Goal: Task Accomplishment & Management: Complete application form

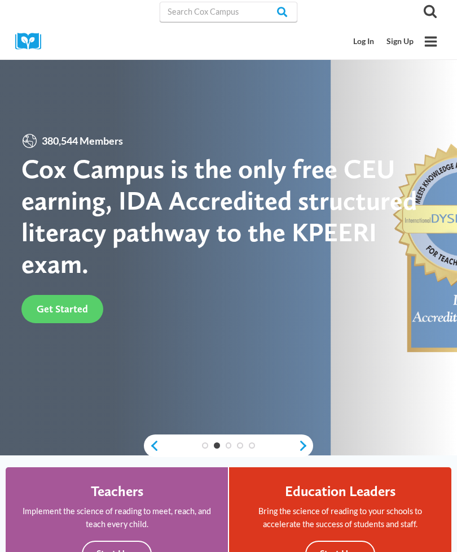
click at [401, 42] on link "Sign Up" at bounding box center [401, 41] width 40 height 21
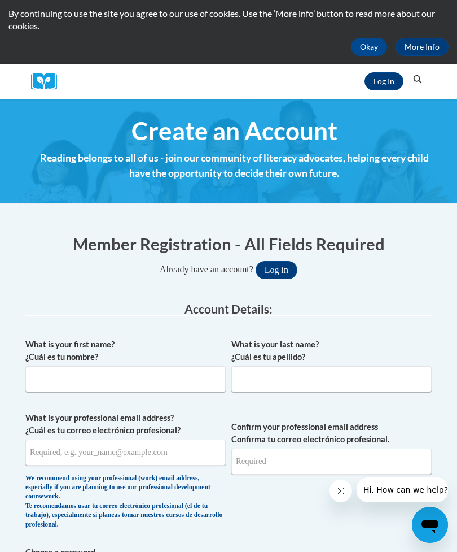
scroll to position [60, 0]
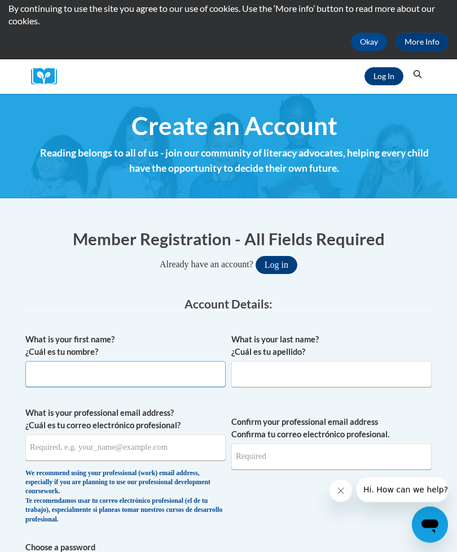
click at [124, 379] on input "What is your first name? ¿Cuál es tu nombre?" at bounding box center [125, 374] width 200 height 26
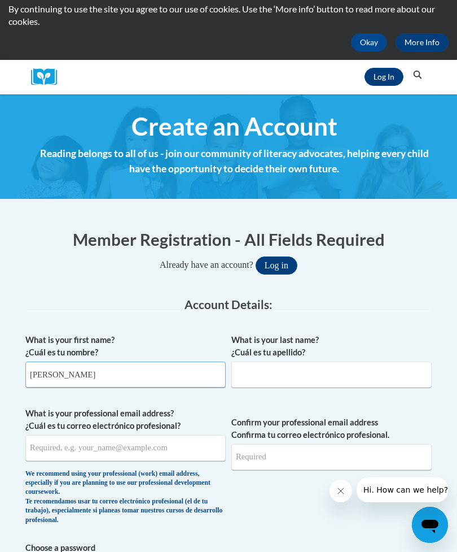
type input "[PERSON_NAME]"
click at [312, 378] on input "What is your last name? ¿Cuál es tu apellido?" at bounding box center [332, 374] width 200 height 26
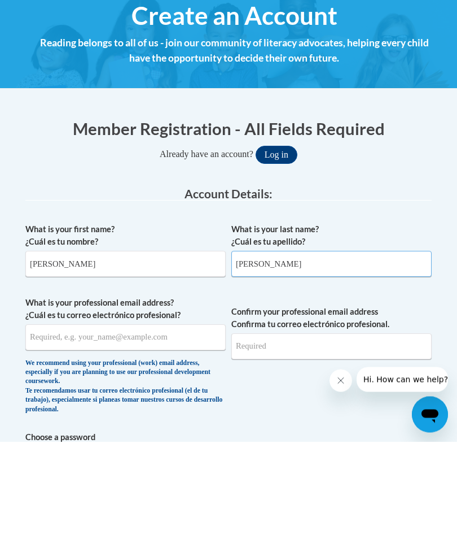
type input "[PERSON_NAME]"
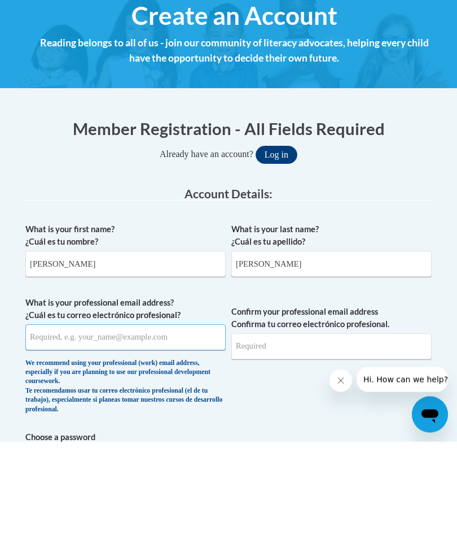
click at [154, 435] on input "What is your professional email address? ¿Cuál es tu correo electrónico profesi…" at bounding box center [125, 448] width 200 height 26
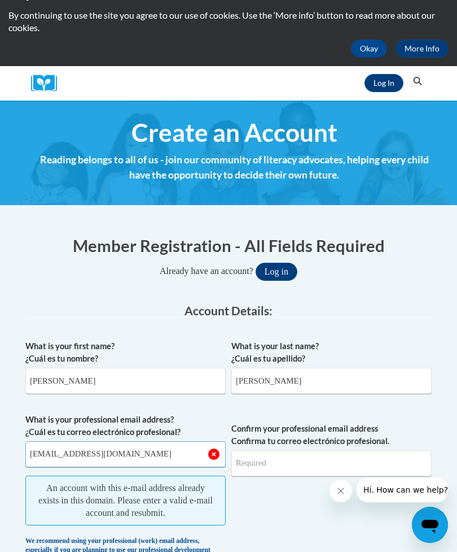
scroll to position [6, 0]
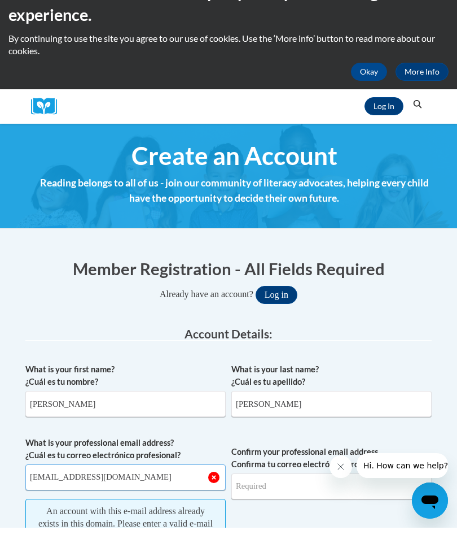
type input "[EMAIL_ADDRESS][DOMAIN_NAME]"
click at [284, 310] on button "Log in" at bounding box center [277, 319] width 42 height 18
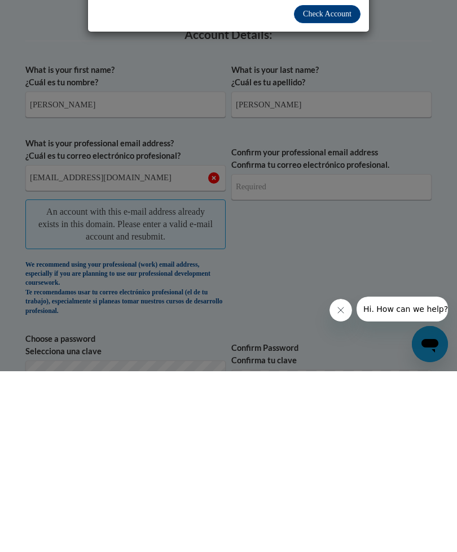
scroll to position [37, 0]
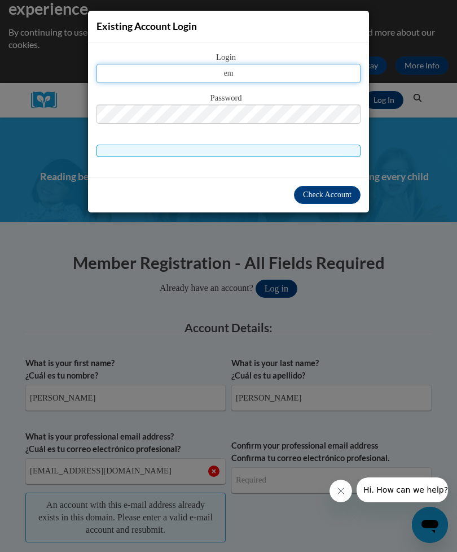
type input "e"
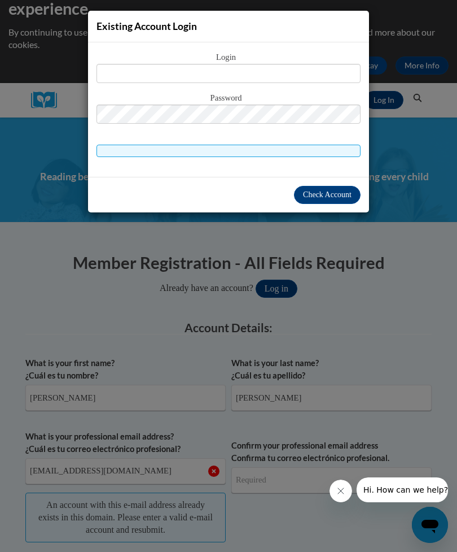
click at [391, 296] on div "Existing Account Login Login Password" at bounding box center [228, 276] width 457 height 552
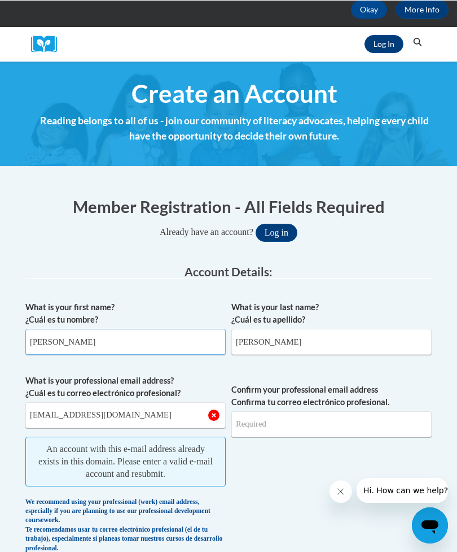
click at [164, 353] on input "[PERSON_NAME]" at bounding box center [125, 341] width 200 height 26
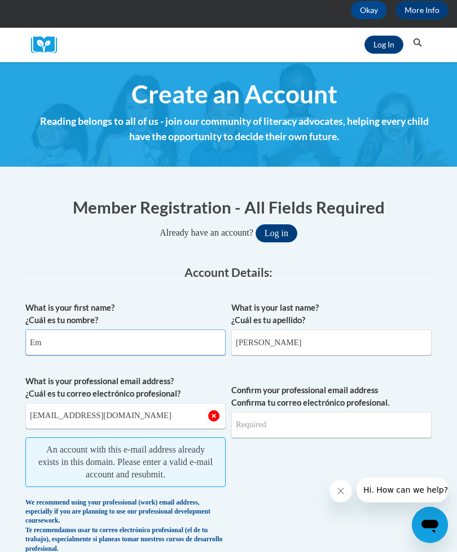
type input "E"
type input "Nyasia"
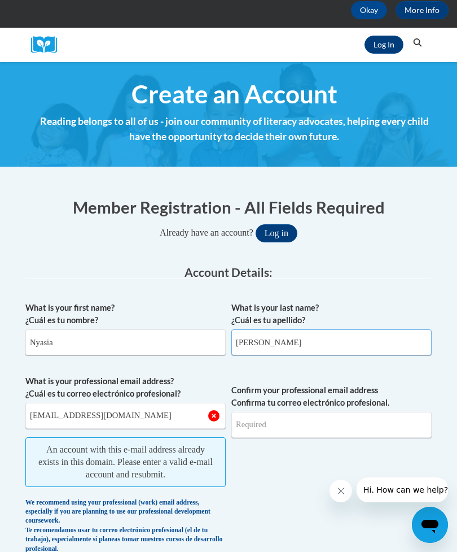
click at [305, 352] on input "[PERSON_NAME]" at bounding box center [332, 342] width 200 height 26
type input "R"
